Goal: Information Seeking & Learning: Learn about a topic

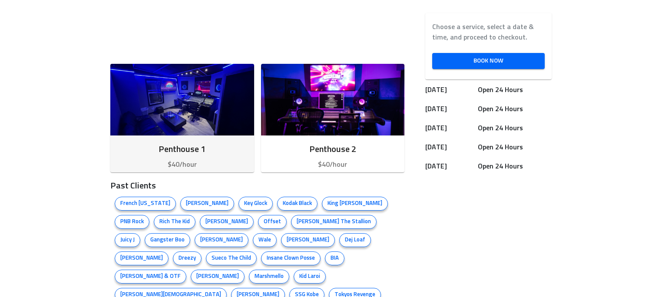
scroll to position [348, 0]
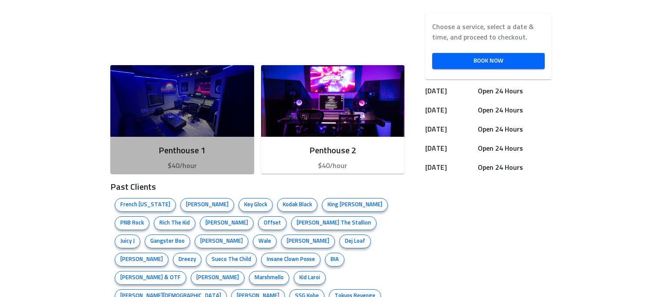
click at [194, 97] on img "button" at bounding box center [182, 101] width 144 height 72
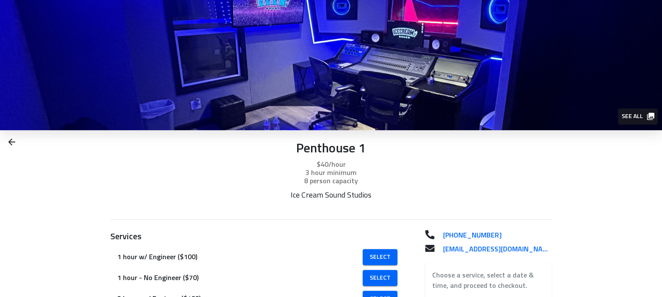
click at [610, 125] on img at bounding box center [331, 65] width 662 height 130
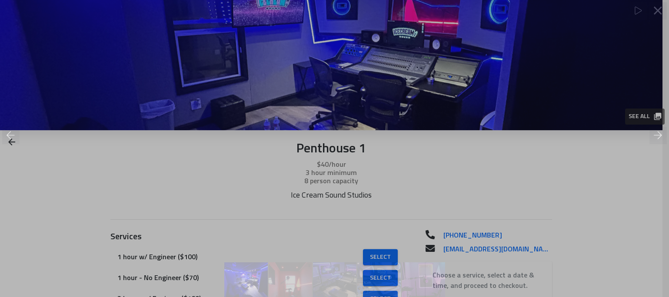
click at [618, 121] on div at bounding box center [334, 120] width 669 height 217
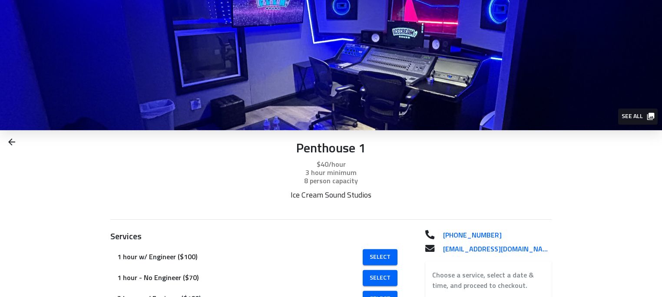
click at [633, 121] on span "See all" at bounding box center [638, 116] width 32 height 11
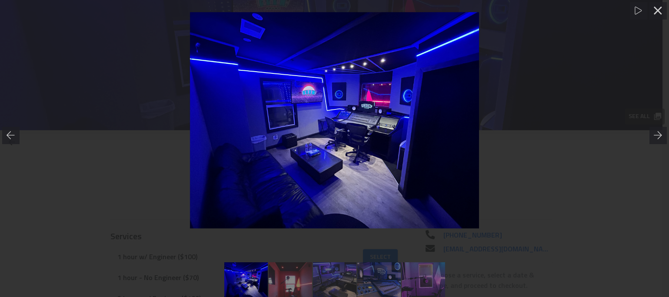
click at [360, 144] on img at bounding box center [334, 120] width 289 height 217
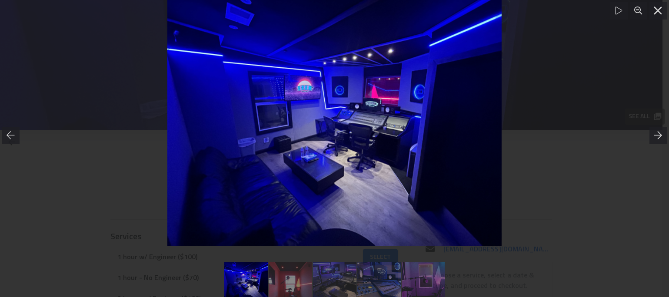
click at [656, 136] on icon at bounding box center [657, 135] width 9 height 9
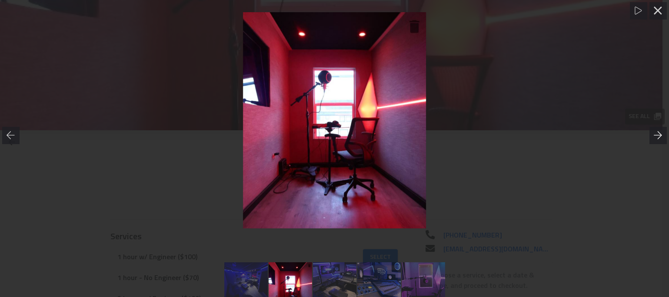
click at [656, 136] on icon at bounding box center [657, 135] width 9 height 9
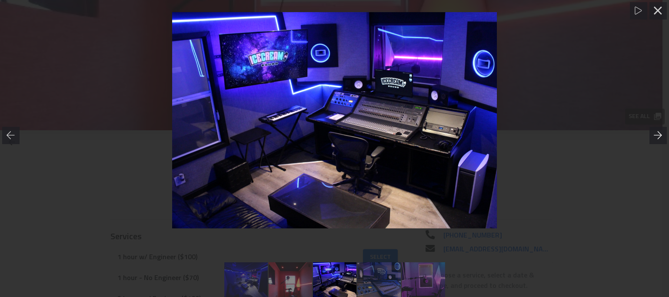
click at [656, 136] on icon at bounding box center [657, 135] width 9 height 9
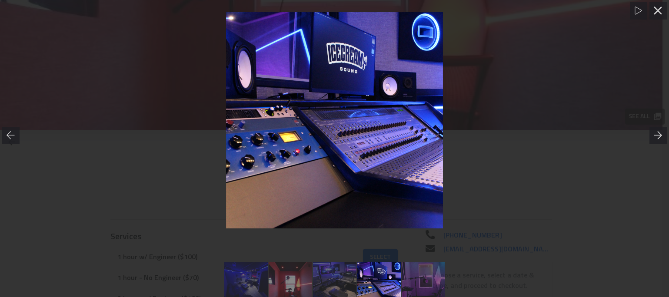
click at [656, 136] on icon at bounding box center [657, 135] width 9 height 9
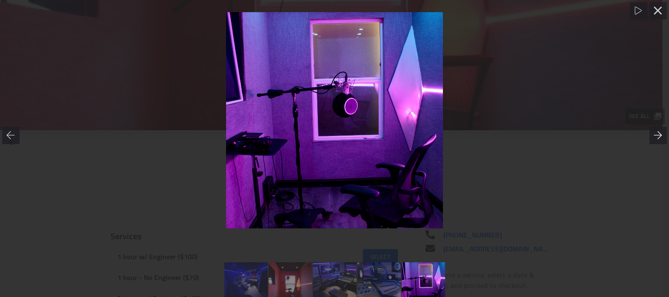
click at [656, 136] on icon at bounding box center [657, 135] width 9 height 9
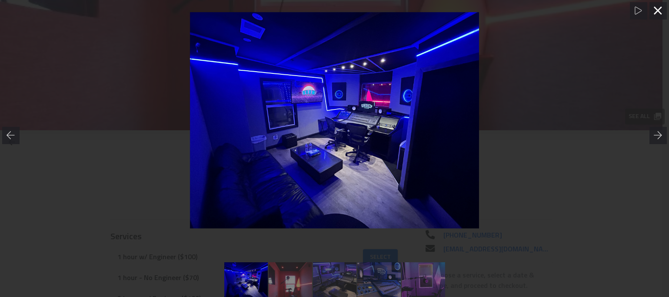
click at [662, 15] on div at bounding box center [657, 10] width 17 height 17
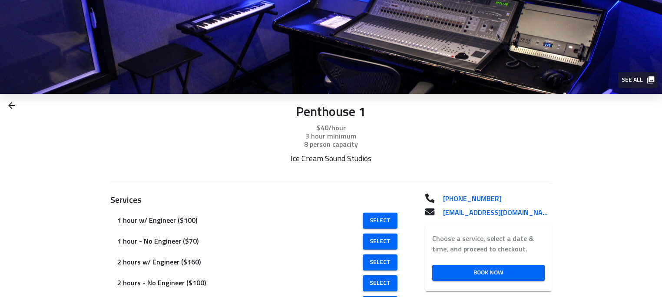
scroll to position [87, 0]
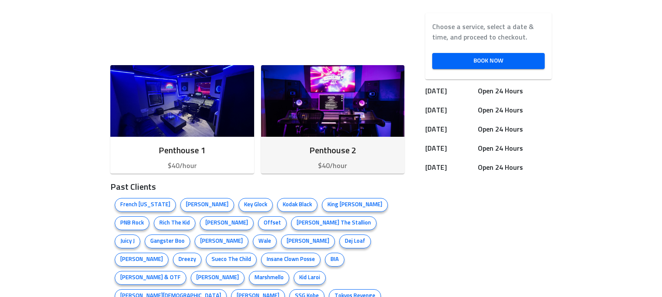
click at [335, 108] on img "button" at bounding box center [333, 101] width 144 height 72
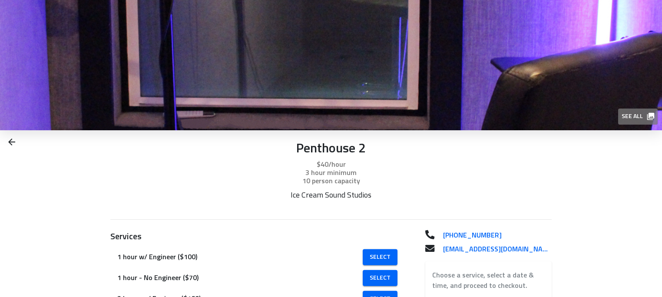
click at [632, 114] on span "See all" at bounding box center [638, 116] width 32 height 11
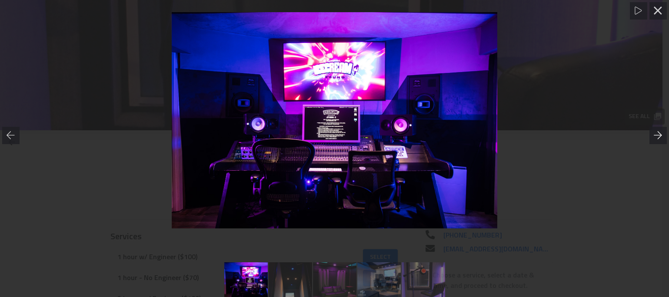
click at [652, 130] on div at bounding box center [657, 135] width 17 height 17
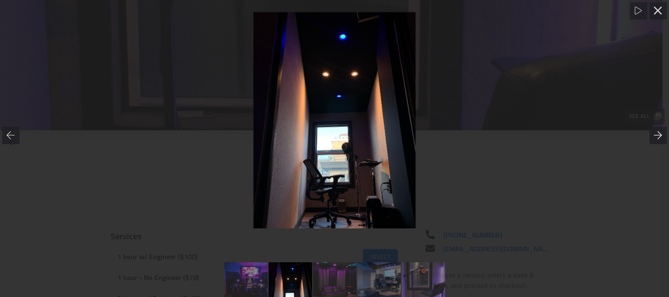
click at [652, 130] on div at bounding box center [657, 135] width 17 height 17
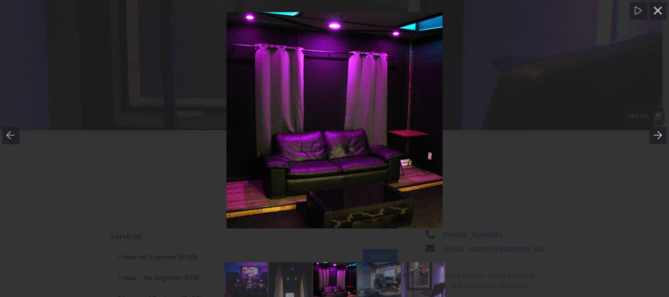
click at [652, 130] on div at bounding box center [657, 135] width 17 height 17
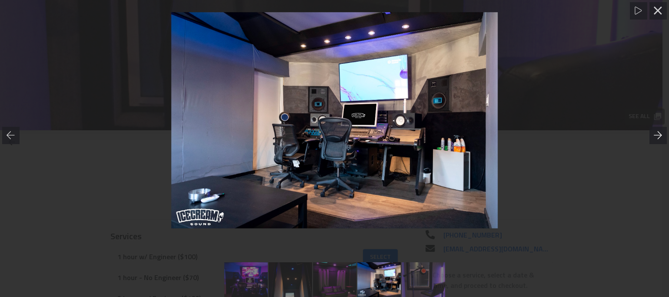
click at [652, 130] on div at bounding box center [657, 135] width 17 height 17
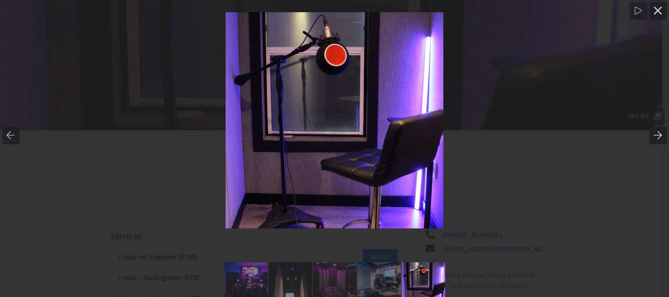
click at [652, 130] on div at bounding box center [657, 135] width 17 height 17
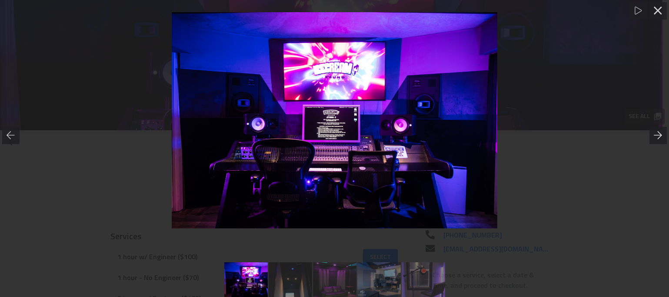
click at [652, 130] on div at bounding box center [657, 135] width 17 height 17
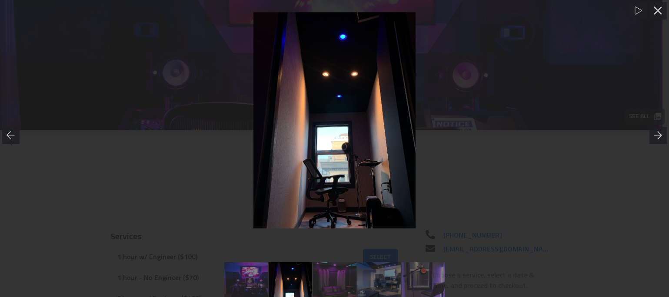
click at [652, 130] on div at bounding box center [657, 135] width 17 height 17
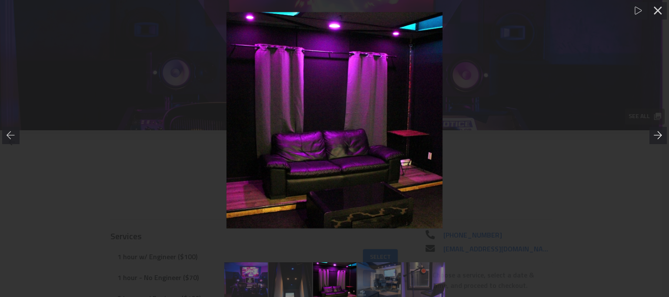
click at [652, 130] on div at bounding box center [657, 135] width 17 height 17
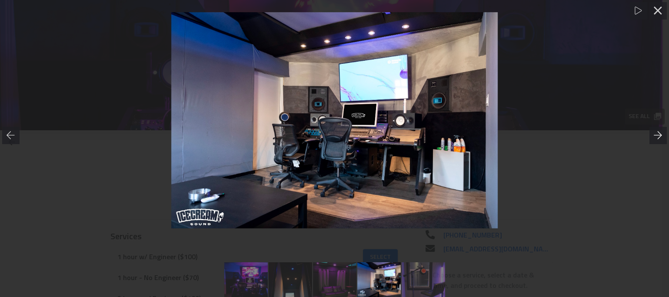
click at [652, 130] on div at bounding box center [657, 135] width 17 height 17
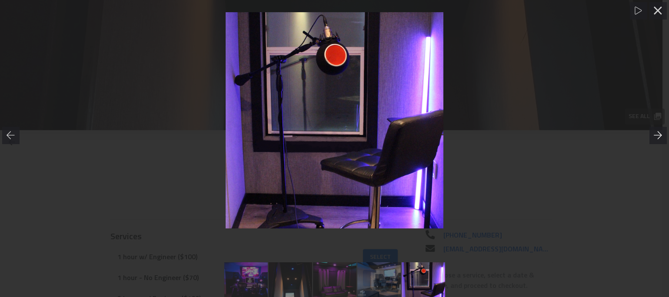
click at [652, 130] on div at bounding box center [657, 135] width 17 height 17
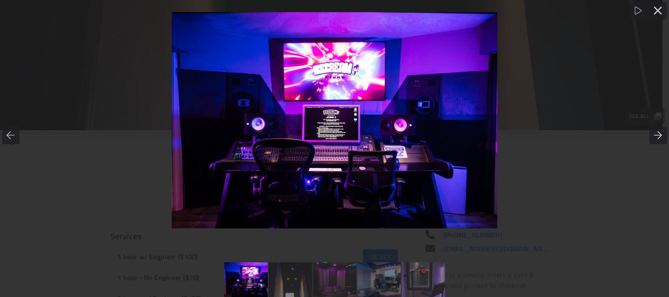
click at [652, 130] on div at bounding box center [657, 135] width 17 height 17
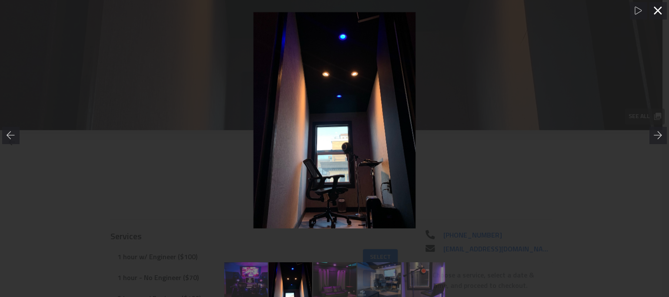
click at [658, 11] on icon at bounding box center [657, 11] width 8 height 8
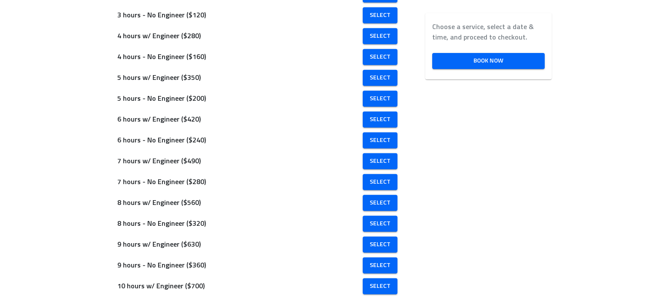
scroll to position [348, 0]
